Goal: Information Seeking & Learning: Check status

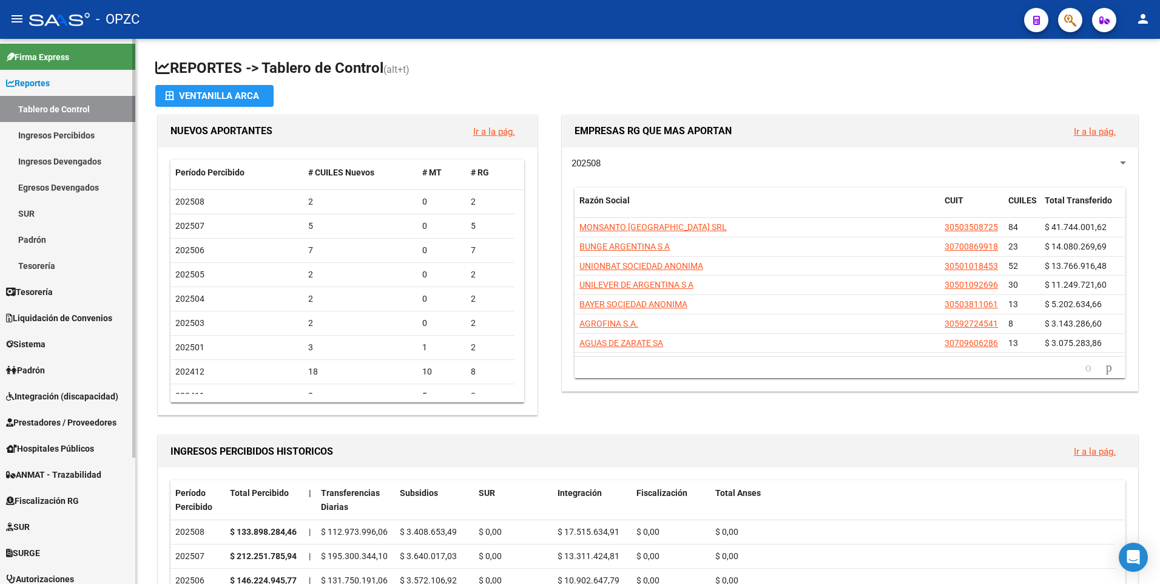
click at [56, 132] on link "Ingresos Percibidos" at bounding box center [67, 135] width 135 height 26
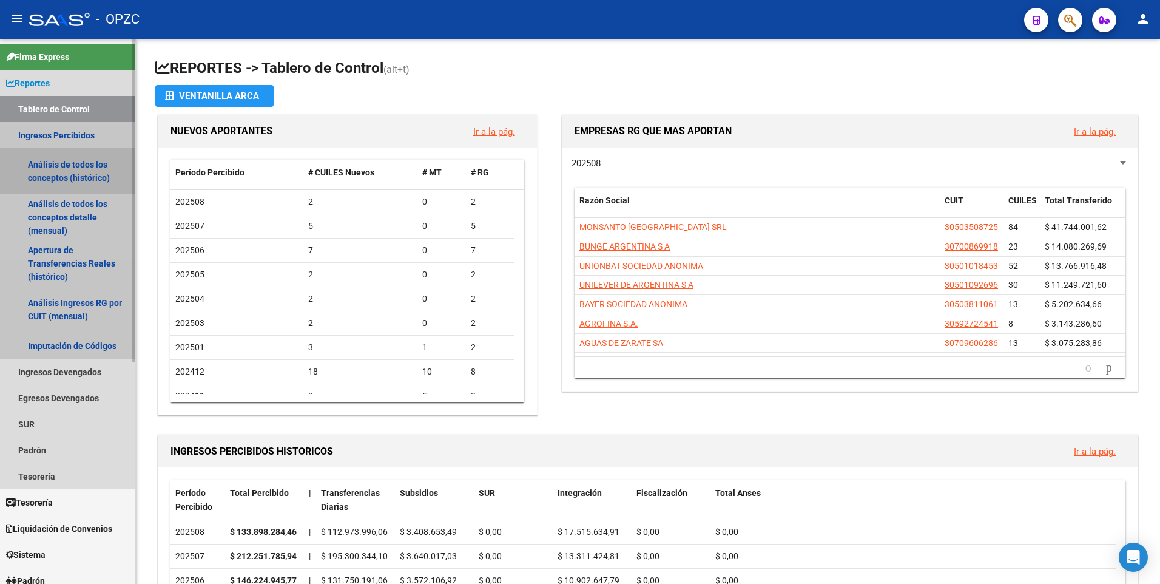
click at [57, 162] on link "Análisis de todos los conceptos (histórico)" at bounding box center [67, 171] width 135 height 46
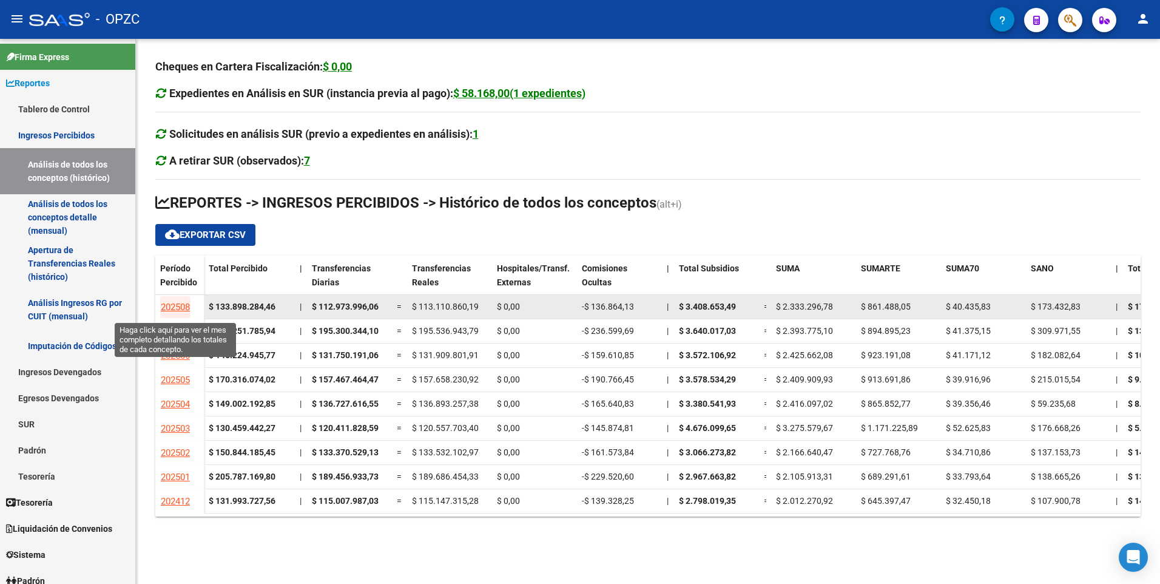
click at [181, 307] on span "202508" at bounding box center [175, 307] width 29 height 11
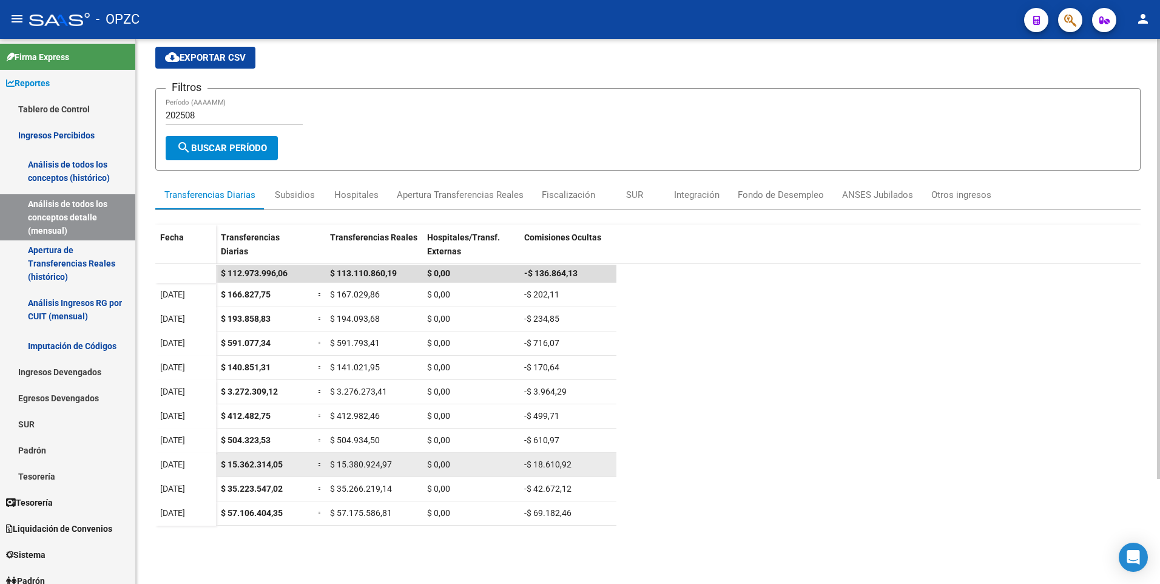
scroll to position [61, 0]
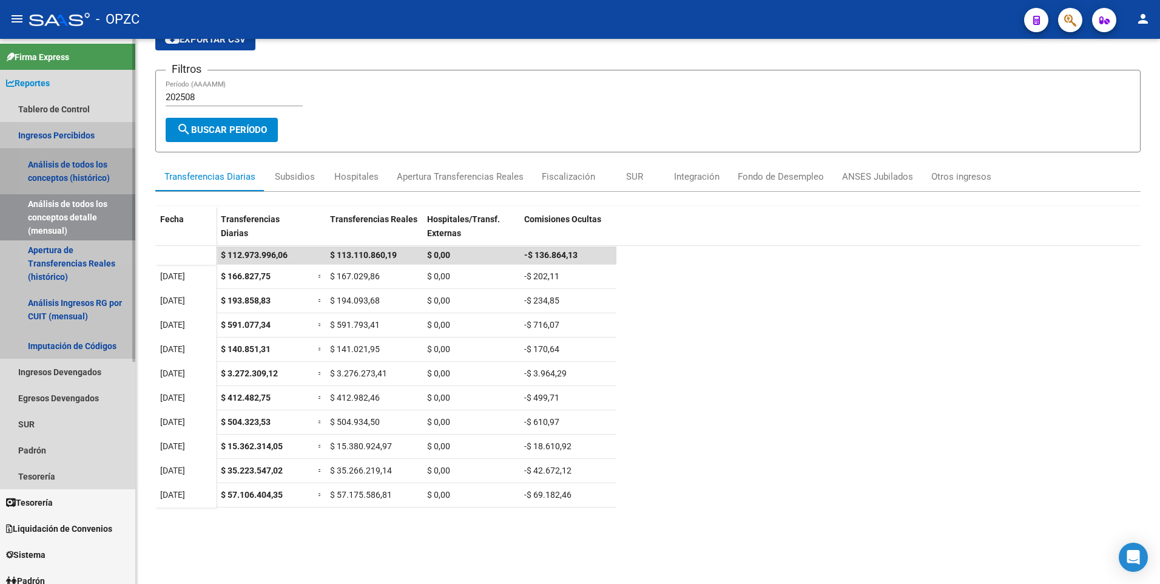
click at [70, 163] on link "Análisis de todos los conceptos (histórico)" at bounding box center [67, 171] width 135 height 46
